Goal: Information Seeking & Learning: Learn about a topic

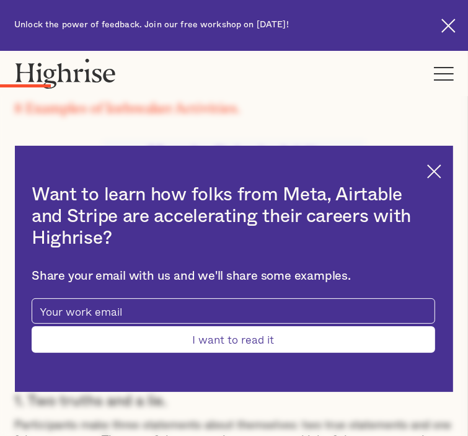
scroll to position [1419, 0]
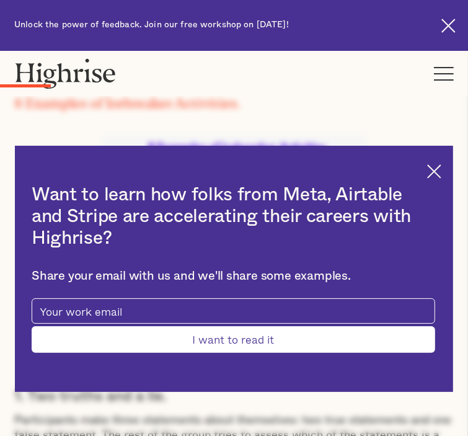
click at [427, 164] on img at bounding box center [434, 171] width 14 height 14
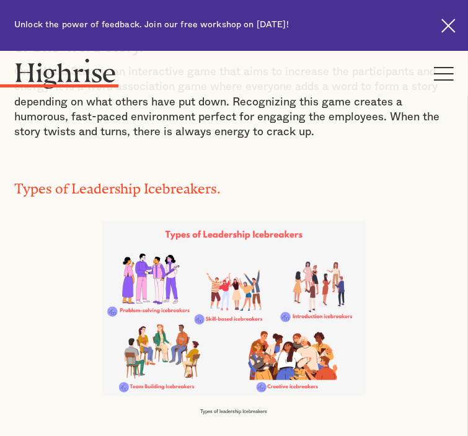
scroll to position [2620, 0]
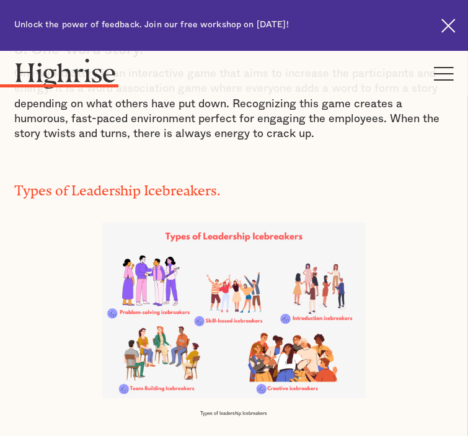
click at [319, 141] on p "One-Word Story is an interactive game that aims to increase the participants an…" at bounding box center [234, 103] width 440 height 75
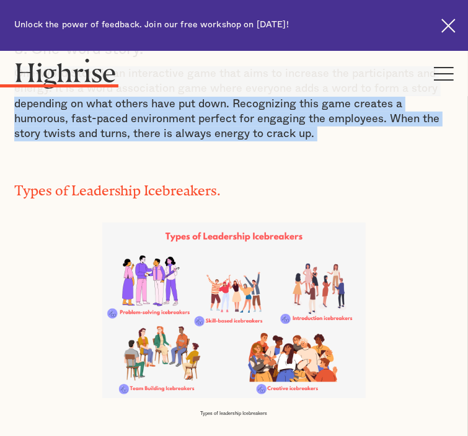
drag, startPoint x: 319, startPoint y: 205, endPoint x: 19, endPoint y: 138, distance: 306.7
copy div "One-Word Story is an interactive game that aims to increase the participants an…"
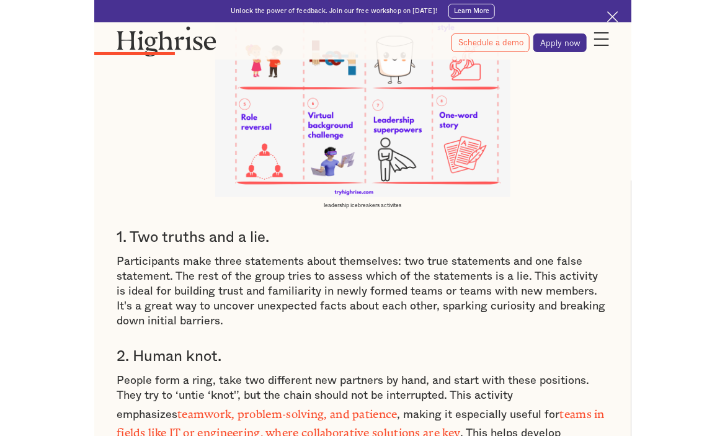
scroll to position [1712, 0]
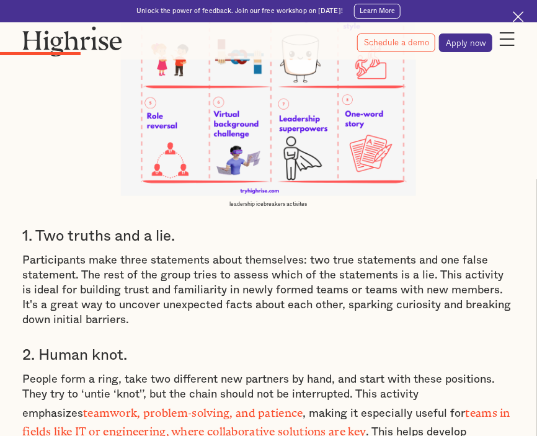
click at [99, 267] on p "Participants make three statements about themselves: two true statements and on…" at bounding box center [268, 290] width 492 height 75
click at [95, 267] on p "Participants make three statements about themselves: two true statements and on…" at bounding box center [268, 290] width 492 height 75
click at [98, 268] on p "Participants make three statements about themselves: two true statements and on…" at bounding box center [268, 290] width 492 height 75
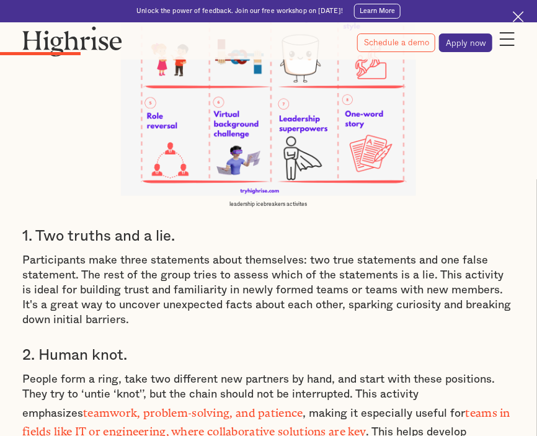
click at [98, 268] on p "Participants make three statements about themselves: two true statements and on…" at bounding box center [268, 290] width 492 height 75
click at [97, 267] on p "Participants make three statements about themselves: two true statements and on…" at bounding box center [268, 290] width 492 height 75
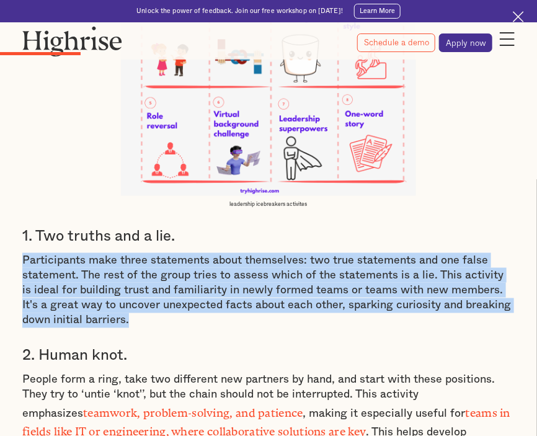
drag, startPoint x: 98, startPoint y: 268, endPoint x: 18, endPoint y: 214, distance: 96.5
copy p "Participants make three statements about themselves: two true statements and on…"
